Goal: Transaction & Acquisition: Book appointment/travel/reservation

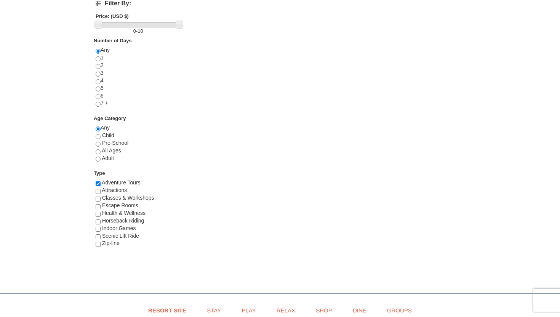
scroll to position [299, 0]
click at [98, 245] on input "checkbox" at bounding box center [98, 243] width 5 height 5
checkbox input "true"
click at [97, 185] on input "checkbox" at bounding box center [98, 182] width 5 height 5
checkbox input "false"
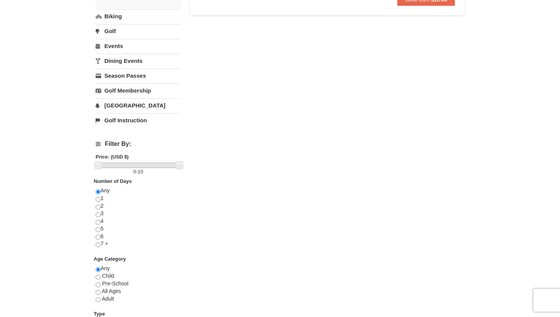
scroll to position [0, 0]
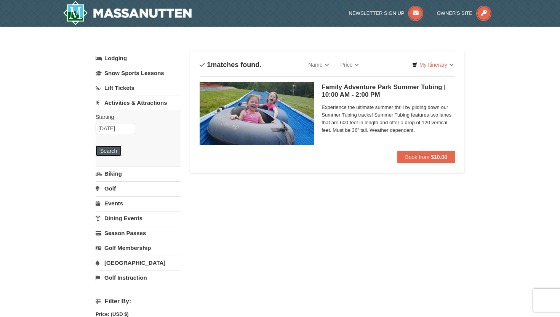
click at [108, 149] on button "Search" at bounding box center [109, 150] width 26 height 11
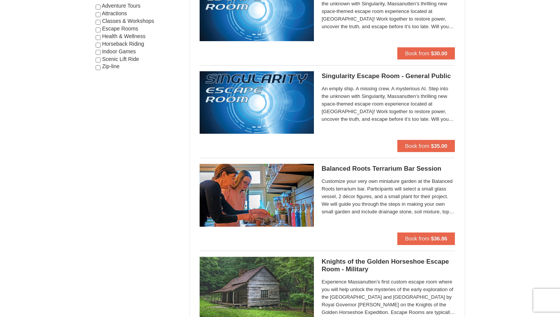
scroll to position [472, 0]
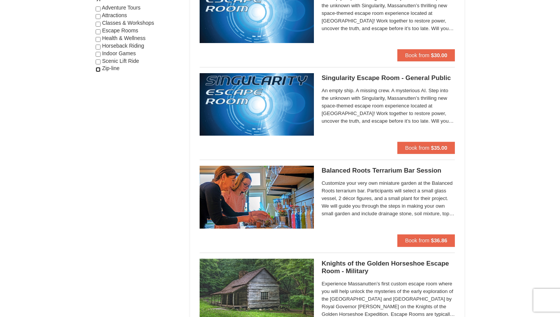
click at [96, 70] on input "checkbox" at bounding box center [98, 69] width 5 height 5
checkbox input "true"
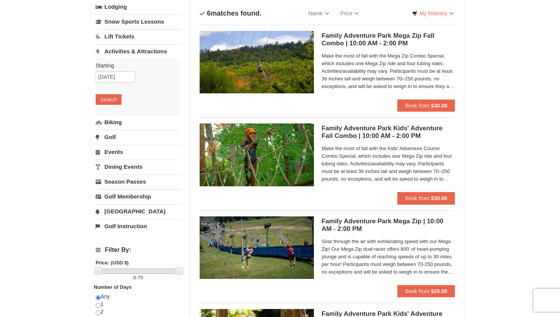
scroll to position [50, 0]
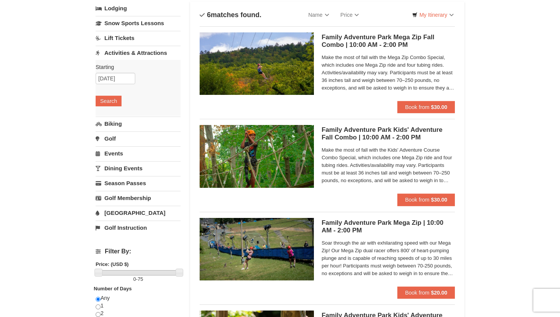
click at [376, 98] on div "Family Adventure Park Mega Zip Fall Combo | 10:00 AM - 2:00 PM Massanutten Fami…" at bounding box center [387, 66] width 133 height 69
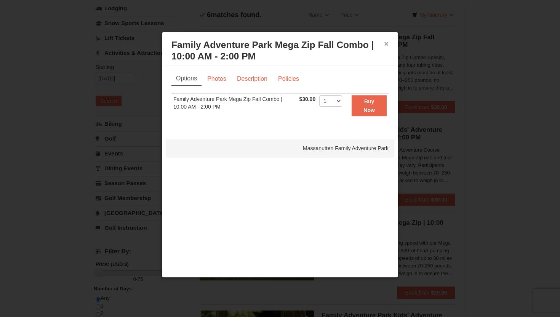
click at [384, 45] on button "×" at bounding box center [386, 44] width 5 height 8
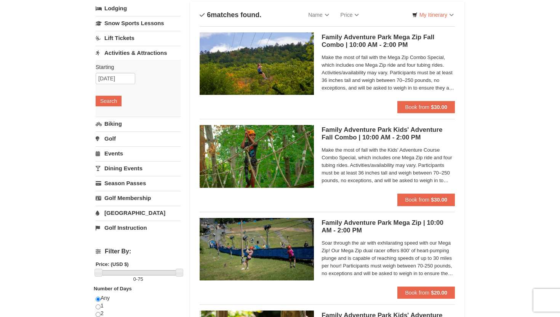
click at [367, 89] on span "Make the most of fall with the Mega Zip Combo Special, which includes one Mega …" at bounding box center [387, 73] width 133 height 38
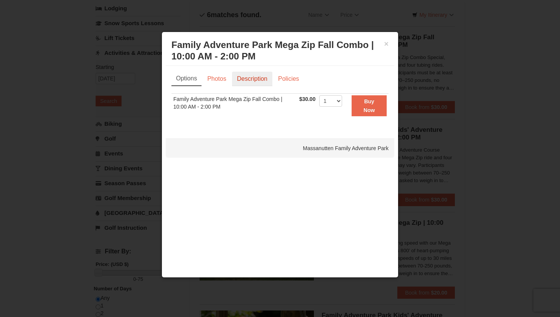
click at [249, 83] on link "Description" at bounding box center [252, 79] width 40 height 14
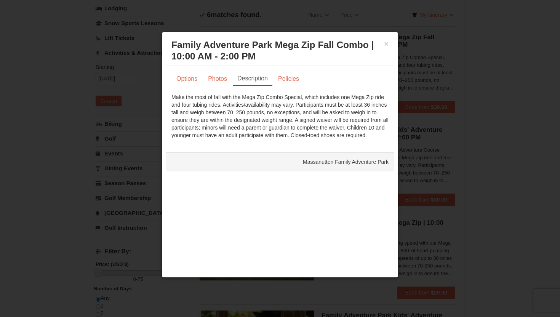
click at [379, 46] on h3 "Family Adventure Park Mega Zip Fall Combo | 10:00 AM - 2:00 PM Massanutten Fami…" at bounding box center [279, 50] width 217 height 23
click at [381, 45] on h3 "Family Adventure Park Mega Zip Fall Combo | 10:00 AM - 2:00 PM Massanutten Fami…" at bounding box center [279, 50] width 217 height 23
click at [386, 45] on button "×" at bounding box center [386, 44] width 5 height 8
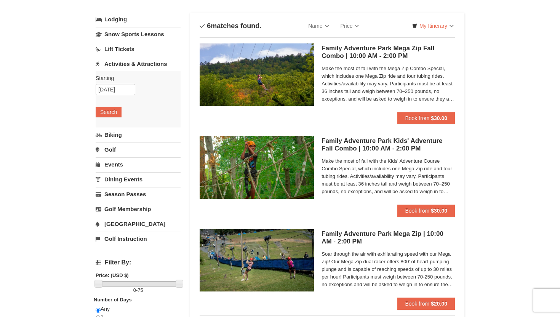
scroll to position [35, 0]
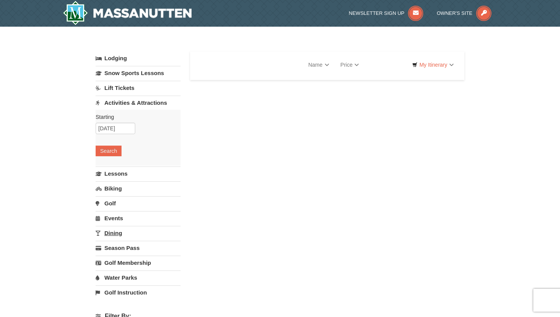
select select "9"
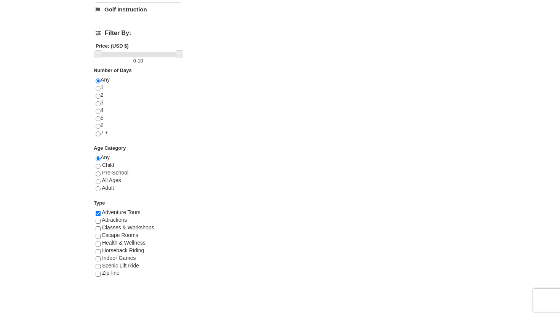
scroll to position [269, 0]
click at [100, 273] on div "Zip-line" at bounding box center [138, 272] width 85 height 8
click at [99, 273] on input "checkbox" at bounding box center [98, 272] width 5 height 5
checkbox input "true"
click at [99, 214] on input "checkbox" at bounding box center [98, 211] width 5 height 5
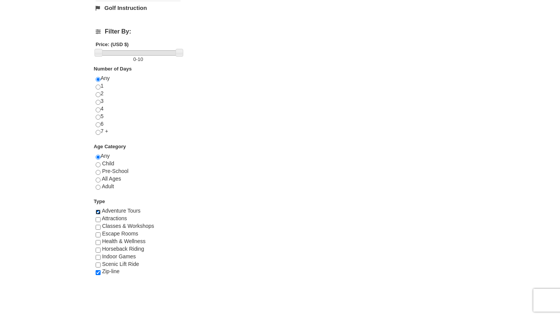
checkbox input "false"
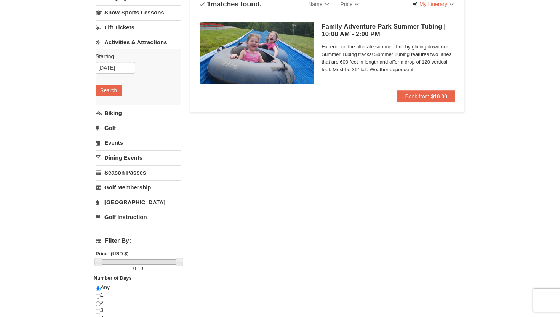
scroll to position [49, 0]
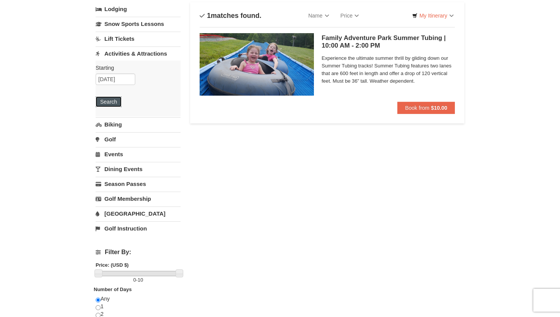
click at [111, 101] on button "Search" at bounding box center [109, 101] width 26 height 11
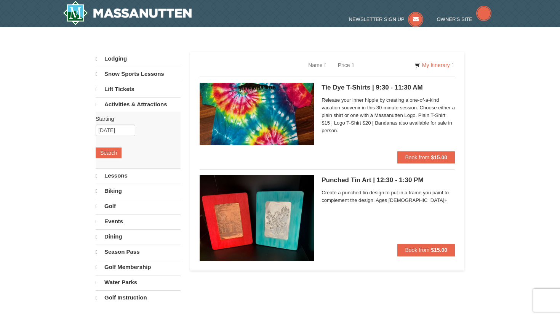
select select "9"
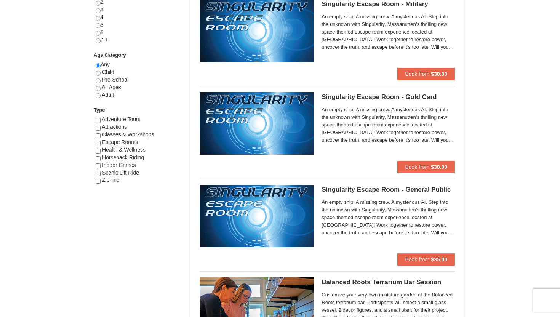
scroll to position [490, 0]
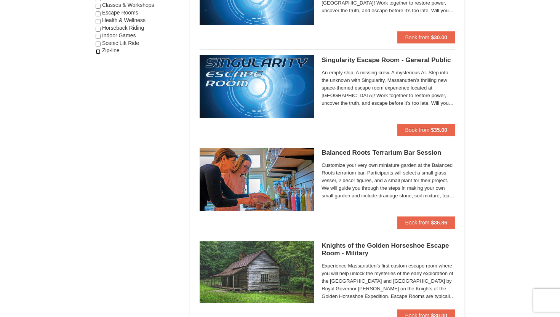
click at [99, 52] on input "checkbox" at bounding box center [98, 51] width 5 height 5
checkbox input "true"
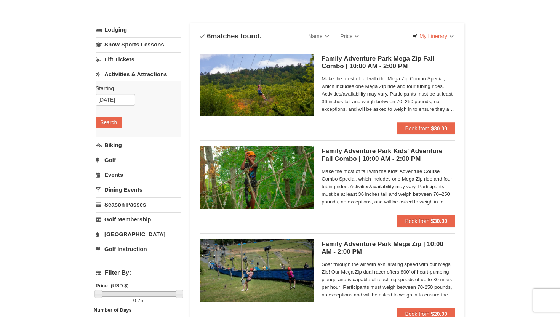
scroll to position [13, 0]
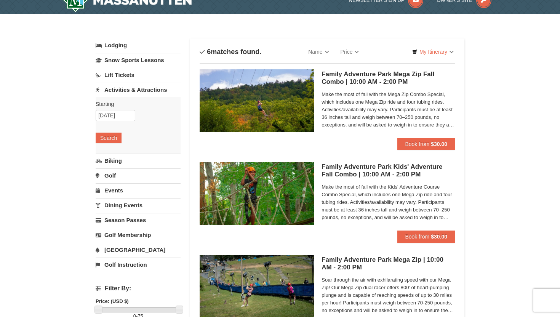
click at [396, 86] on div "Family Adventure Park Mega Zip Fall Combo | 10:00 AM - 2:00 PM Massanutten Fami…" at bounding box center [387, 103] width 133 height 69
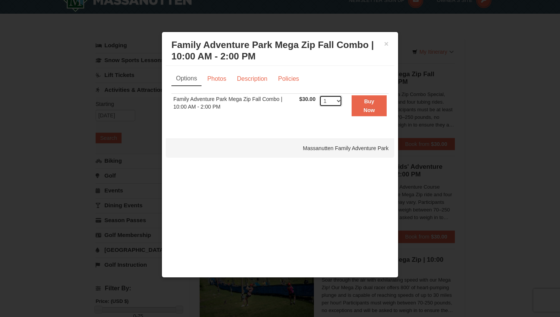
click at [340, 103] on select "1 2 3 4 5 6 7 8 9 10 11 12 13 14 15 16 17 18 19 20 21 22 23 24 25 26 27 28 29 3…" at bounding box center [330, 100] width 23 height 11
select select "2"
click at [319, 95] on select "1 2 3 4 5 6 7 8 9 10 11 12 13 14 15 16 17 18 19 20 21 22 23 24 25 26 27 28 29 3…" at bounding box center [330, 100] width 23 height 11
click at [317, 128] on div "Options Photos Description Policies Sorry, no matches found. Please remove some…" at bounding box center [280, 98] width 228 height 65
click at [287, 80] on link "Policies" at bounding box center [288, 79] width 31 height 14
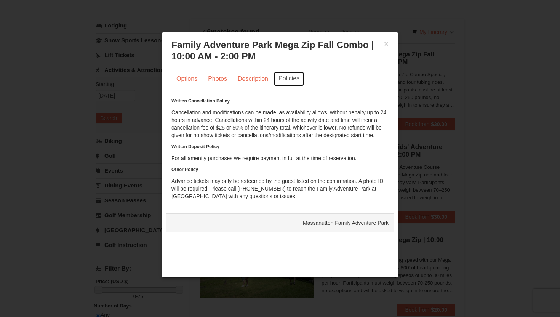
scroll to position [23, 0]
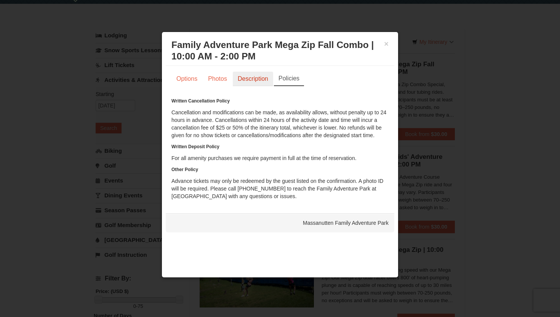
click at [258, 83] on link "Description" at bounding box center [253, 79] width 40 height 14
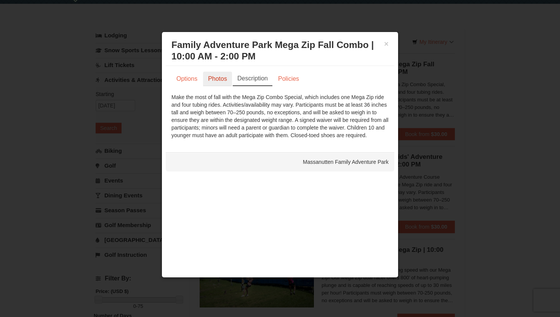
click at [223, 77] on link "Photos" at bounding box center [217, 79] width 29 height 14
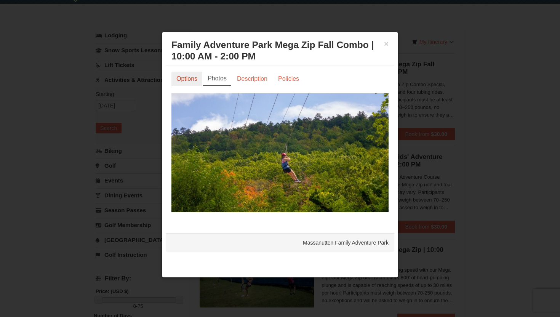
click at [194, 75] on link "Options" at bounding box center [186, 79] width 31 height 14
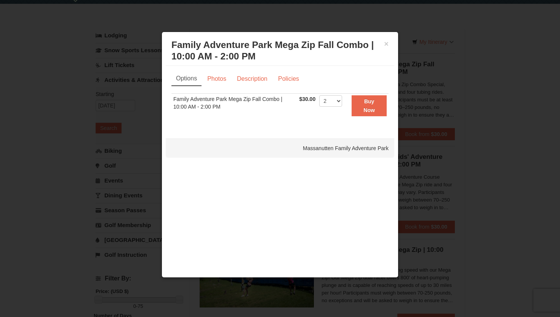
click at [388, 46] on div "× Family Adventure Park Mega Zip Fall Combo | 10:00 AM - 2:00 PM Massanutten Fa…" at bounding box center [280, 51] width 228 height 30
click at [258, 79] on link "Description" at bounding box center [252, 79] width 40 height 14
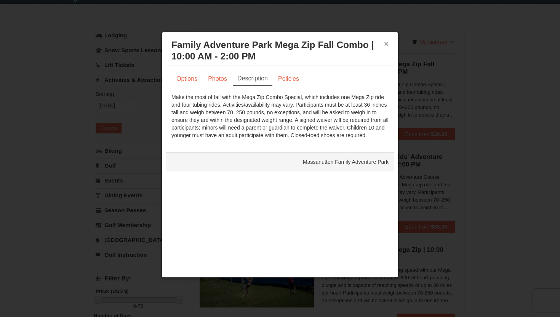
click at [386, 46] on button "×" at bounding box center [386, 44] width 5 height 8
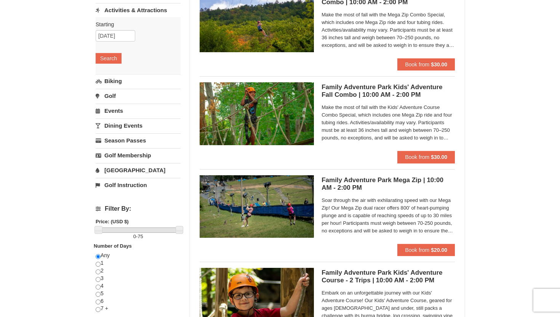
scroll to position [102, 0]
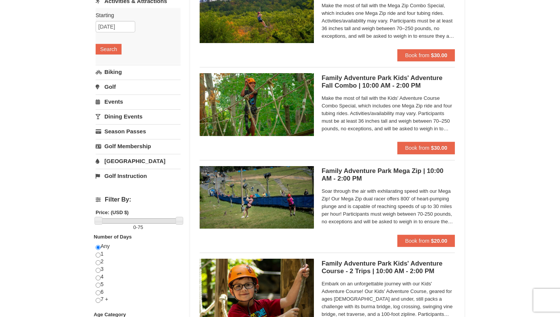
click at [360, 175] on h5 "Family Adventure Park Mega Zip | 10:00 AM - 2:00 PM Massanutten Family Adventur…" at bounding box center [387, 174] width 133 height 15
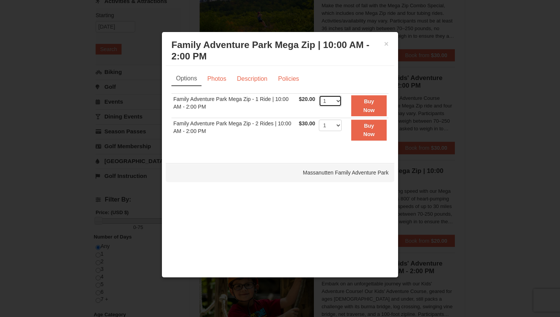
click at [335, 100] on select "1 2 3 4 5 6 7 8 9 10 11 12 13 14 15 16 17 18 19 20 21 22" at bounding box center [330, 100] width 23 height 11
select select "2"
click at [319, 95] on select "1 2 3 4 5 6 7 8 9 10 11 12 13 14 15 16 17 18 19 20 21 22" at bounding box center [330, 100] width 23 height 11
